Goal: Find specific page/section: Find specific page/section

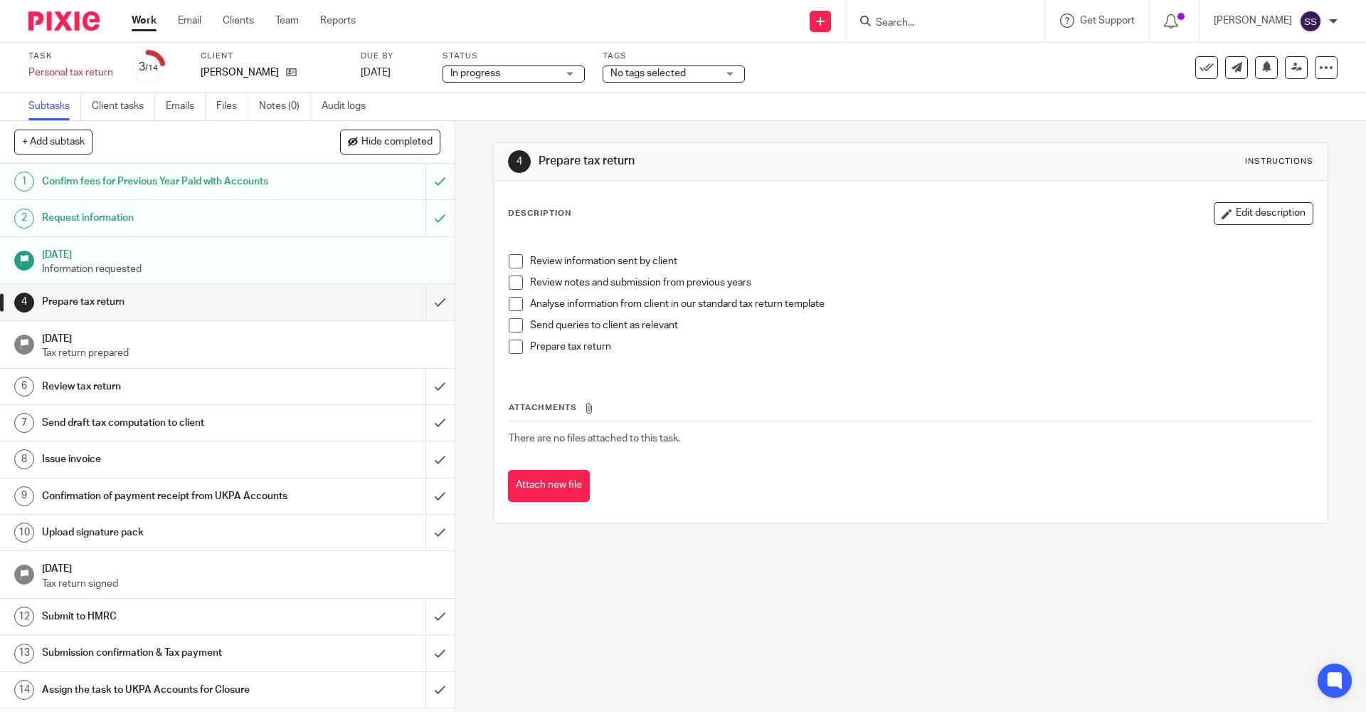
click at [939, 17] on input "Search" at bounding box center [938, 23] width 128 height 13
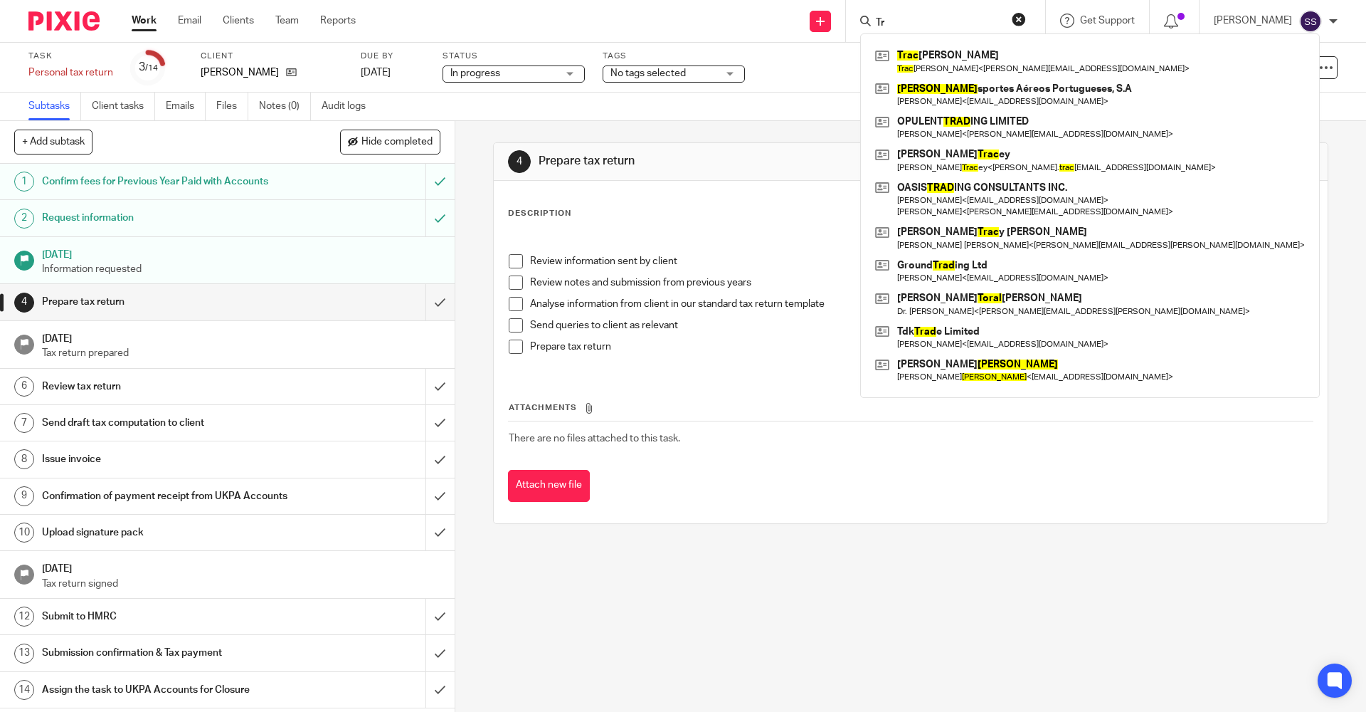
type input "T"
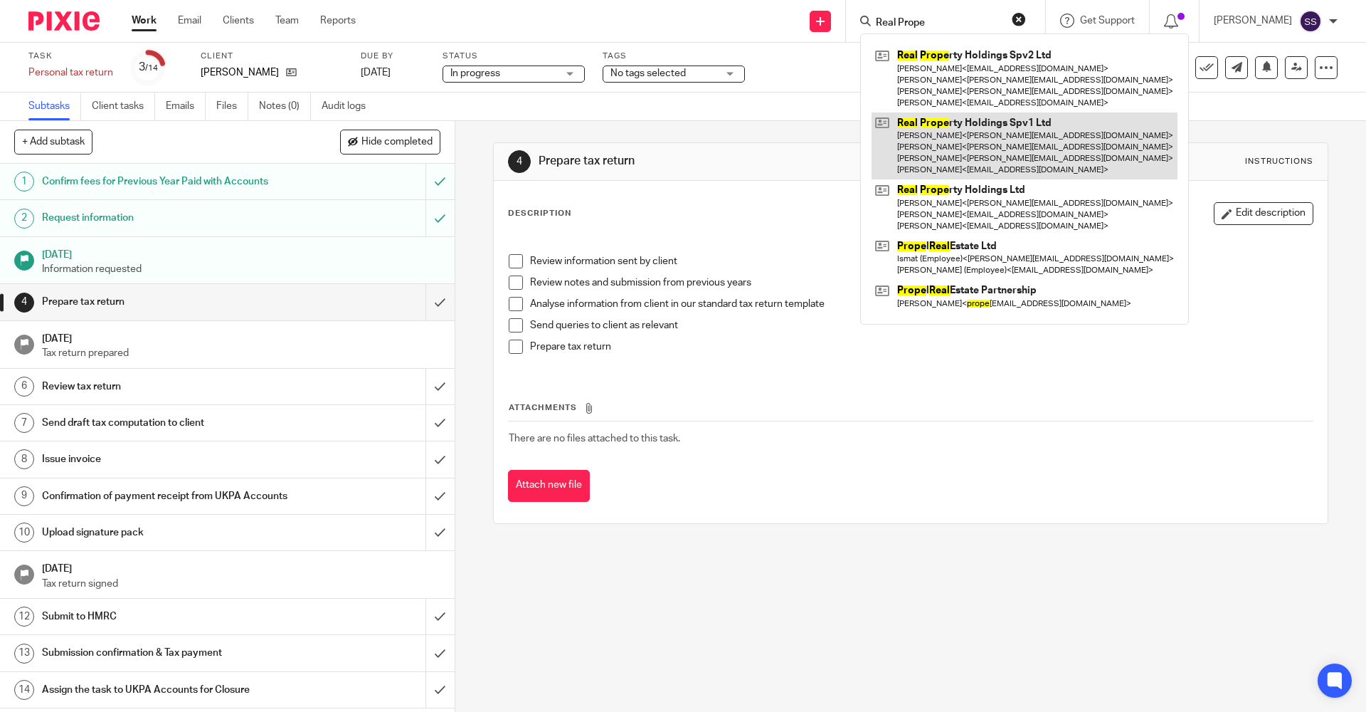
type input "Real Prope"
click at [951, 141] on link at bounding box center [1025, 146] width 306 height 68
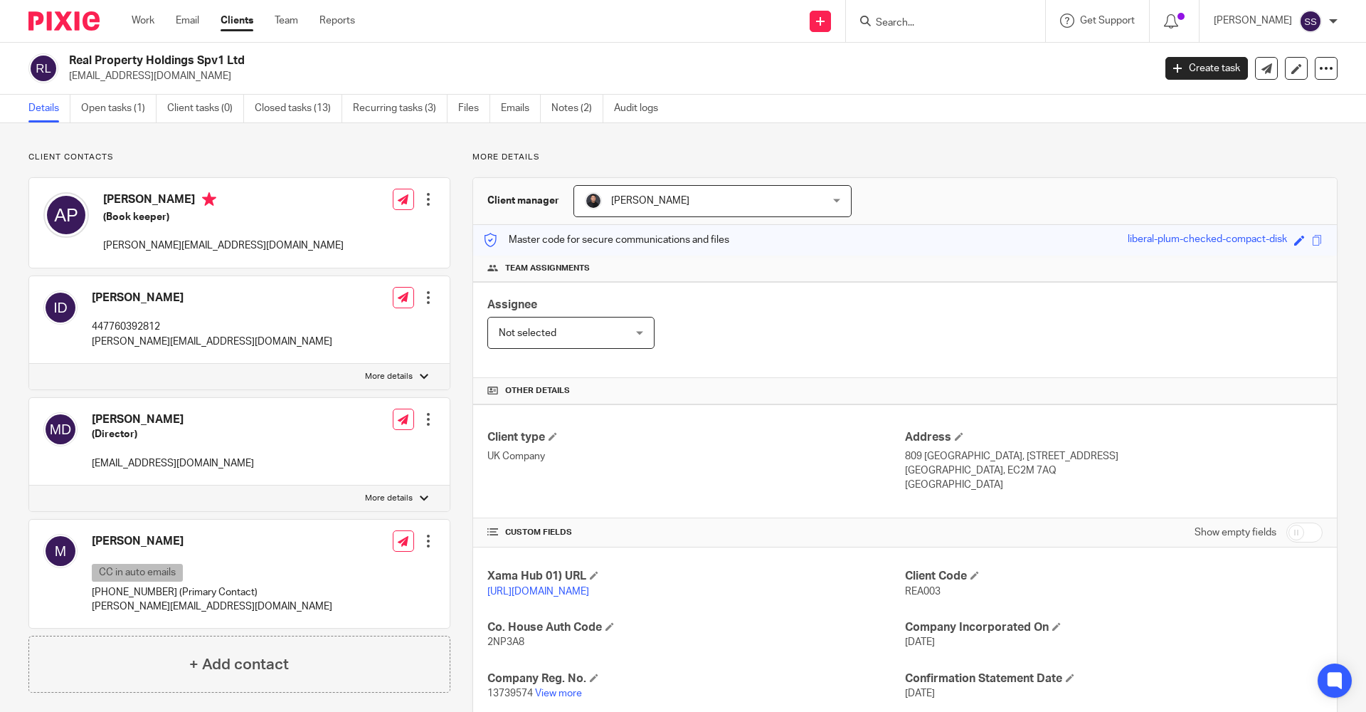
drag, startPoint x: 70, startPoint y: 58, endPoint x: 263, endPoint y: 58, distance: 192.1
click at [263, 58] on h2 "Real Property Holdings Spv1 Ltd" at bounding box center [499, 60] width 860 height 15
copy h2 "Real Property Holdings Spv1 Ltd"
